Goal: Task Accomplishment & Management: Use online tool/utility

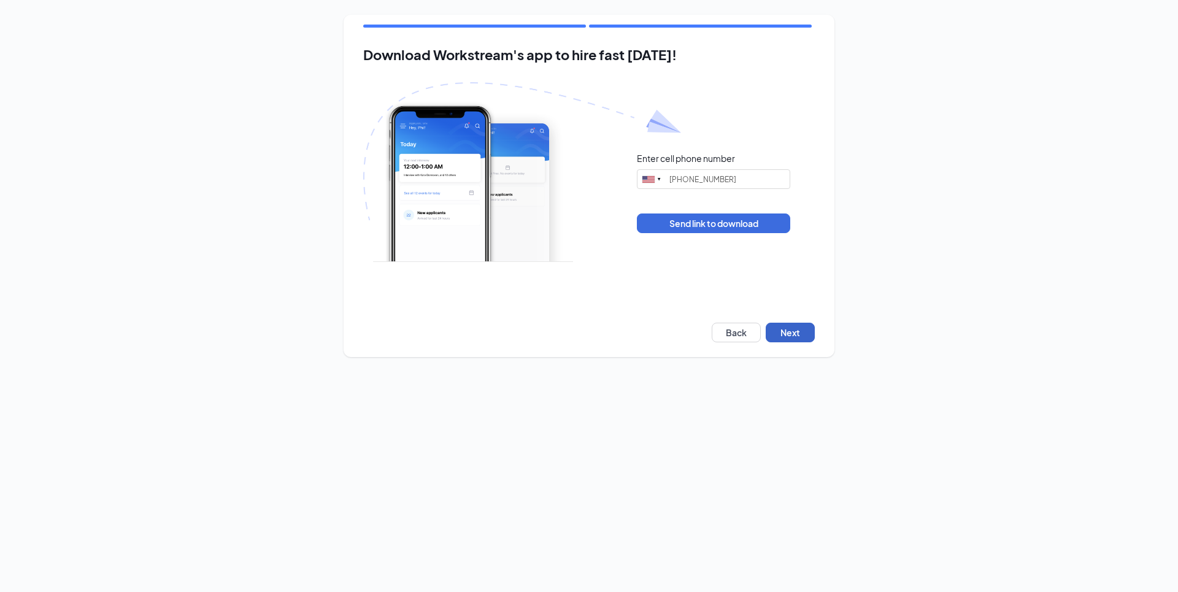
click at [788, 335] on button "Next" at bounding box center [790, 333] width 49 height 20
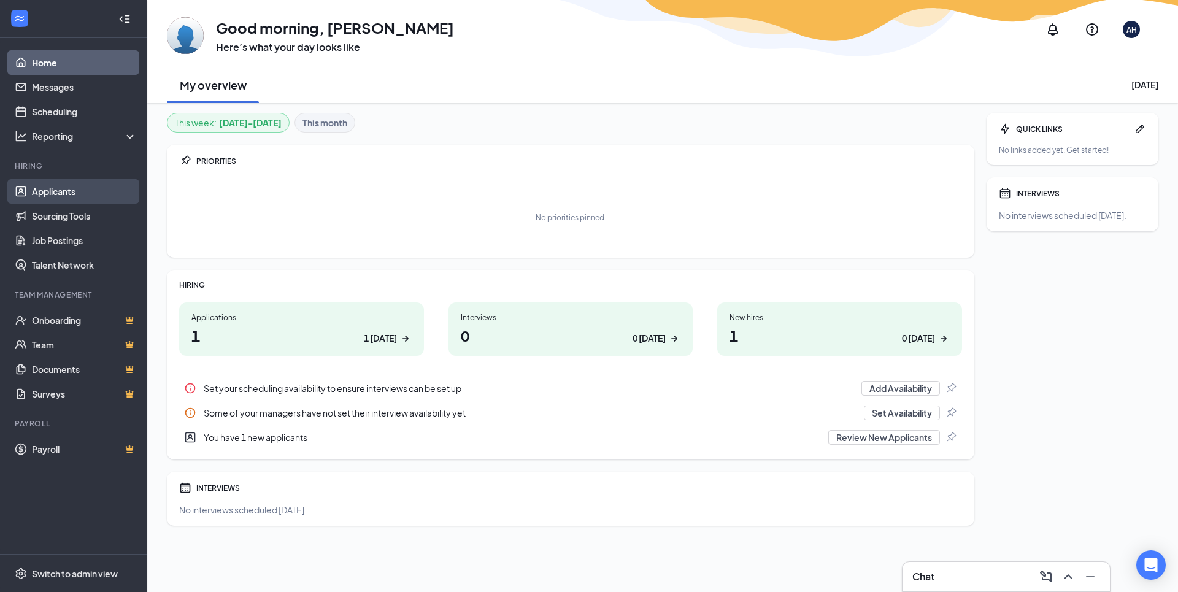
click at [78, 193] on link "Applicants" at bounding box center [84, 191] width 105 height 25
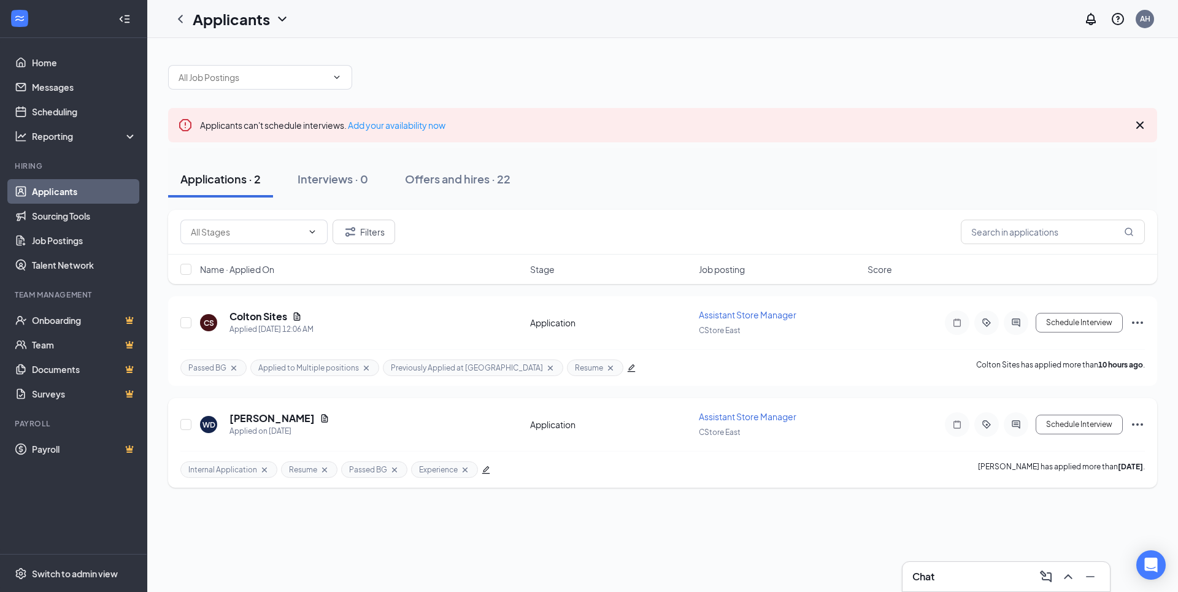
click at [1139, 430] on icon "Ellipses" at bounding box center [1138, 424] width 15 height 15
click at [1094, 365] on p "Print applicant" at bounding box center [1083, 365] width 106 height 12
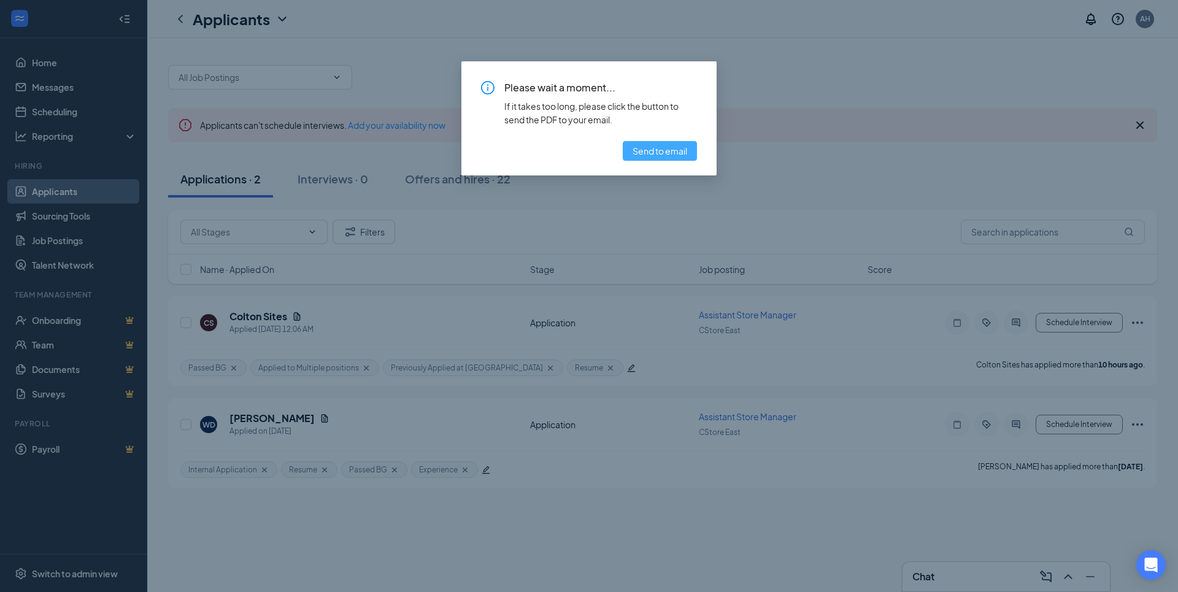
click at [692, 150] on button "Send to email" at bounding box center [660, 151] width 74 height 20
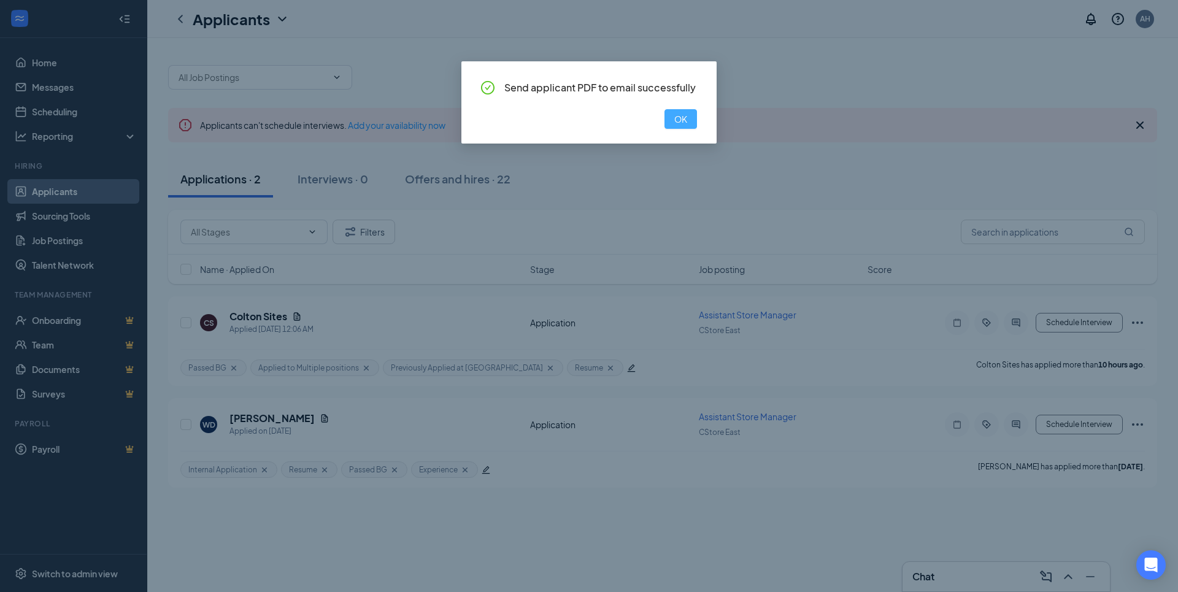
click at [668, 118] on button "OK" at bounding box center [681, 119] width 33 height 20
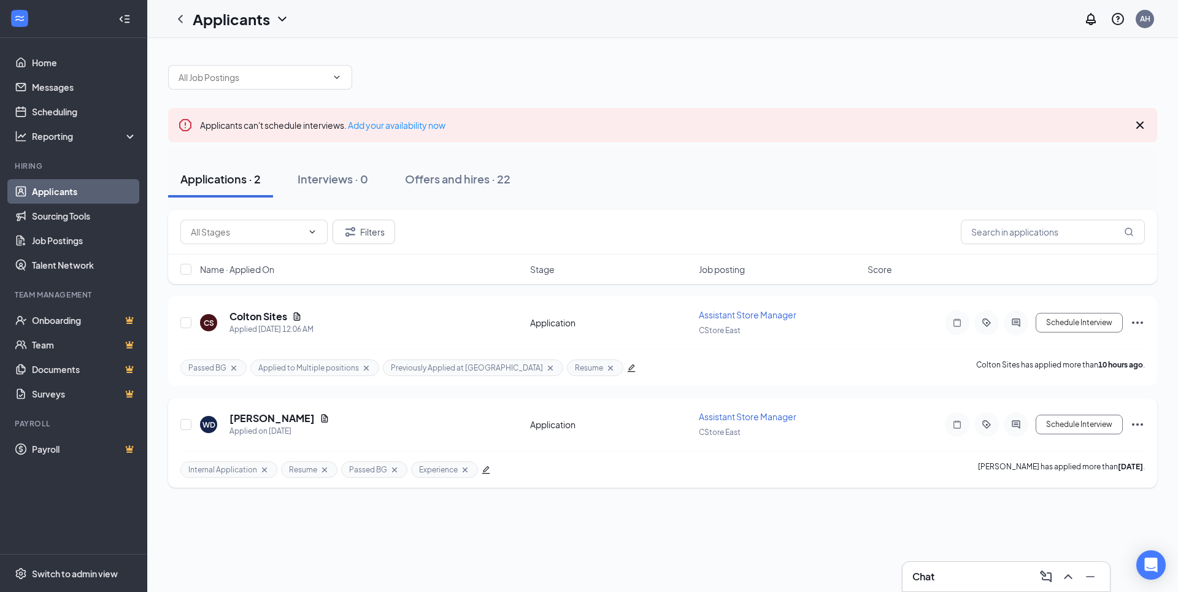
click at [1134, 430] on icon "Ellipses" at bounding box center [1138, 424] width 15 height 15
click at [1082, 363] on p "Print applicant" at bounding box center [1083, 365] width 106 height 12
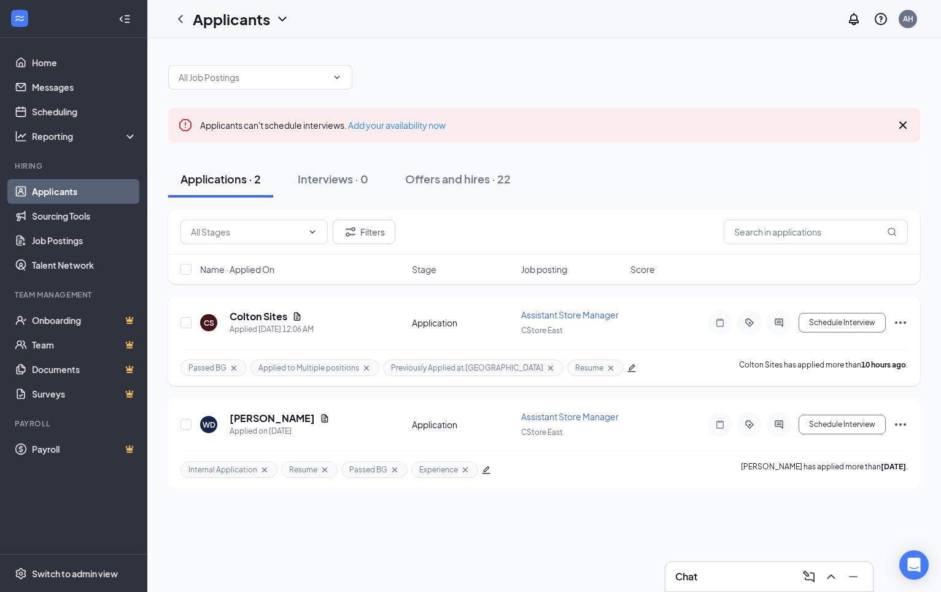
click at [908, 323] on div "[PERSON_NAME] Sites Applied [DATE] 12:06 AM Application Assistant Store Manager…" at bounding box center [544, 341] width 752 height 90
click at [902, 323] on icon "Ellipses" at bounding box center [900, 322] width 15 height 15
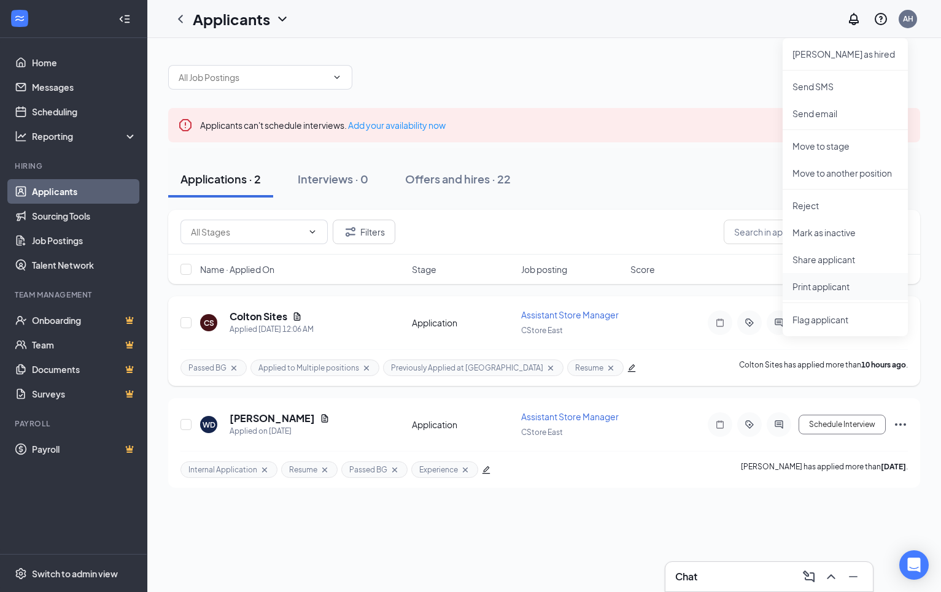
click at [853, 282] on p "Print applicant" at bounding box center [845, 286] width 106 height 12
